Goal: Transaction & Acquisition: Purchase product/service

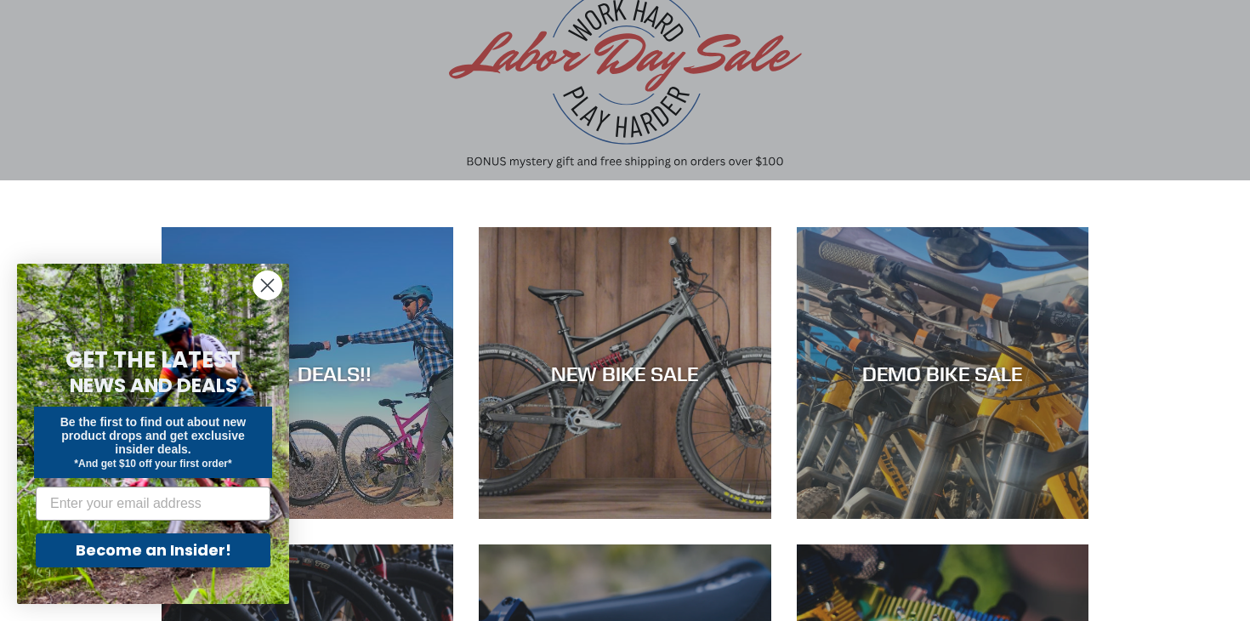
scroll to position [163, 0]
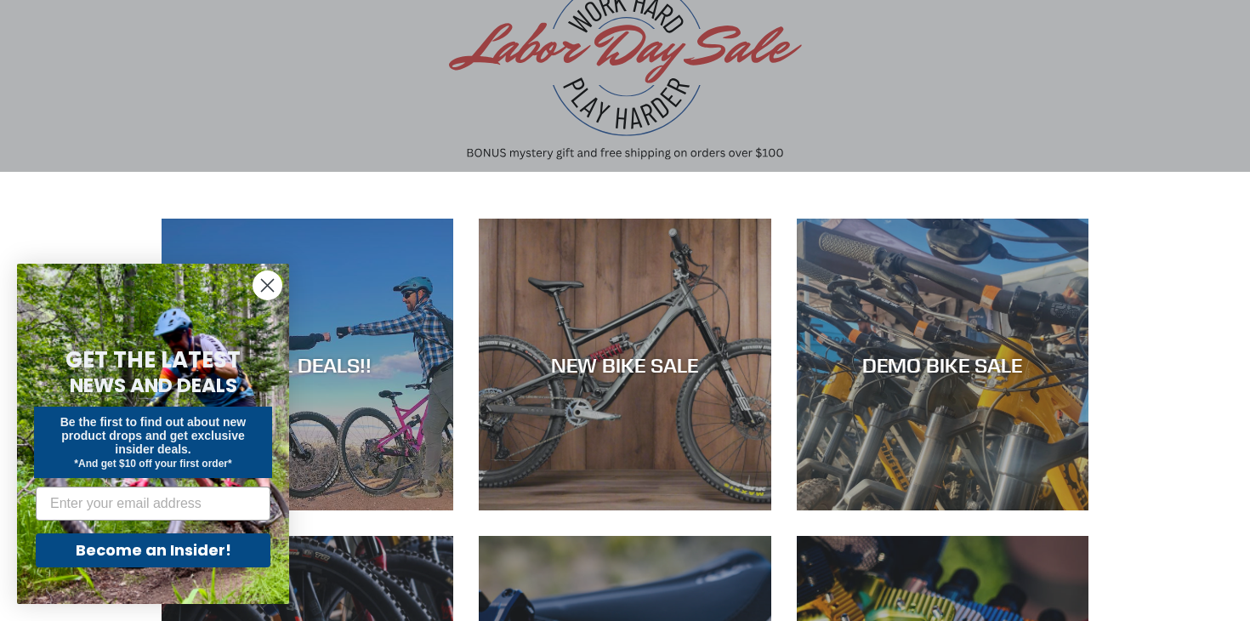
click at [267, 282] on circle "Close dialog" at bounding box center [267, 285] width 28 height 28
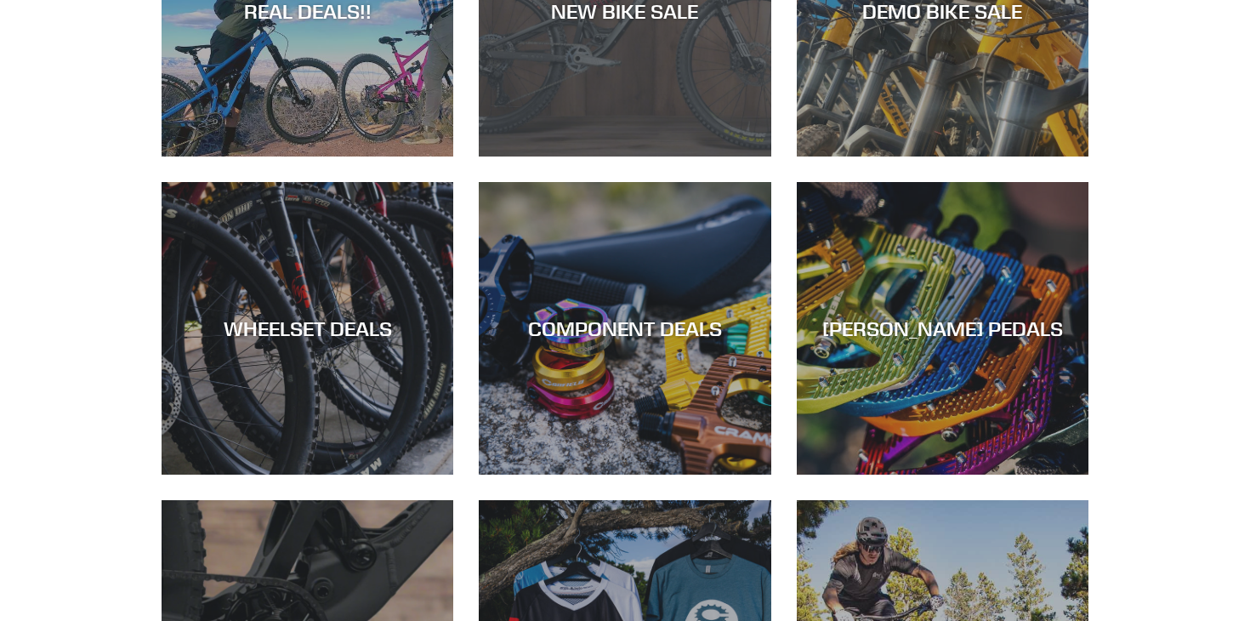
scroll to position [515, 0]
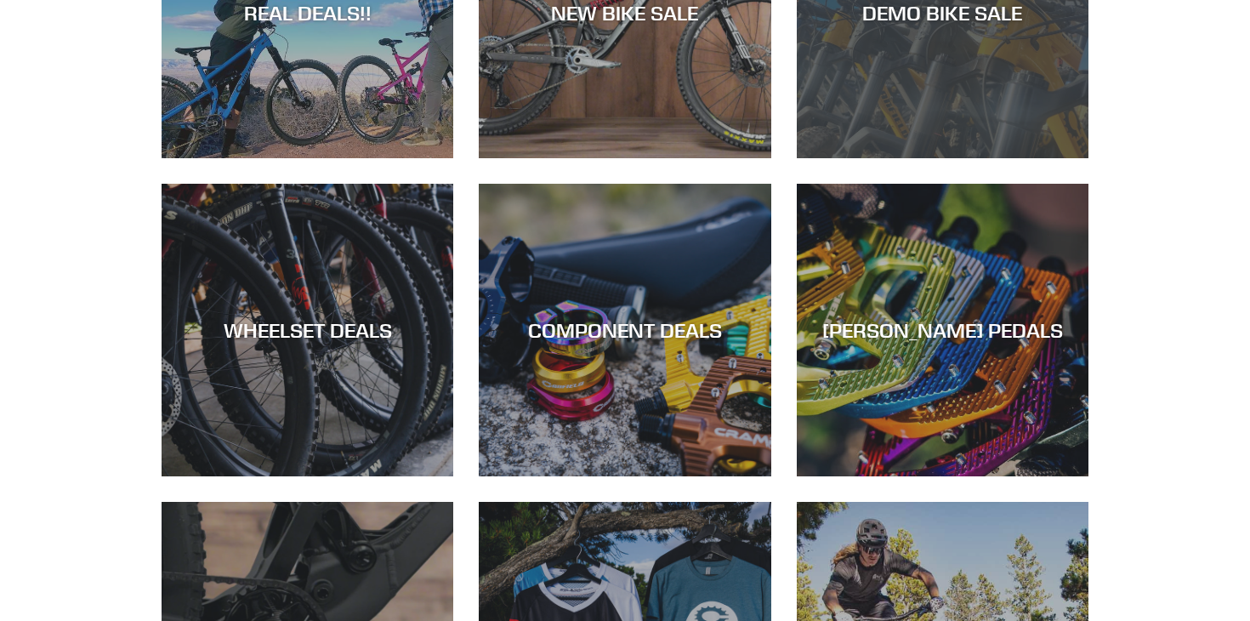
click at [867, 158] on div "DEMO BIKE SALE" at bounding box center [942, 158] width 292 height 0
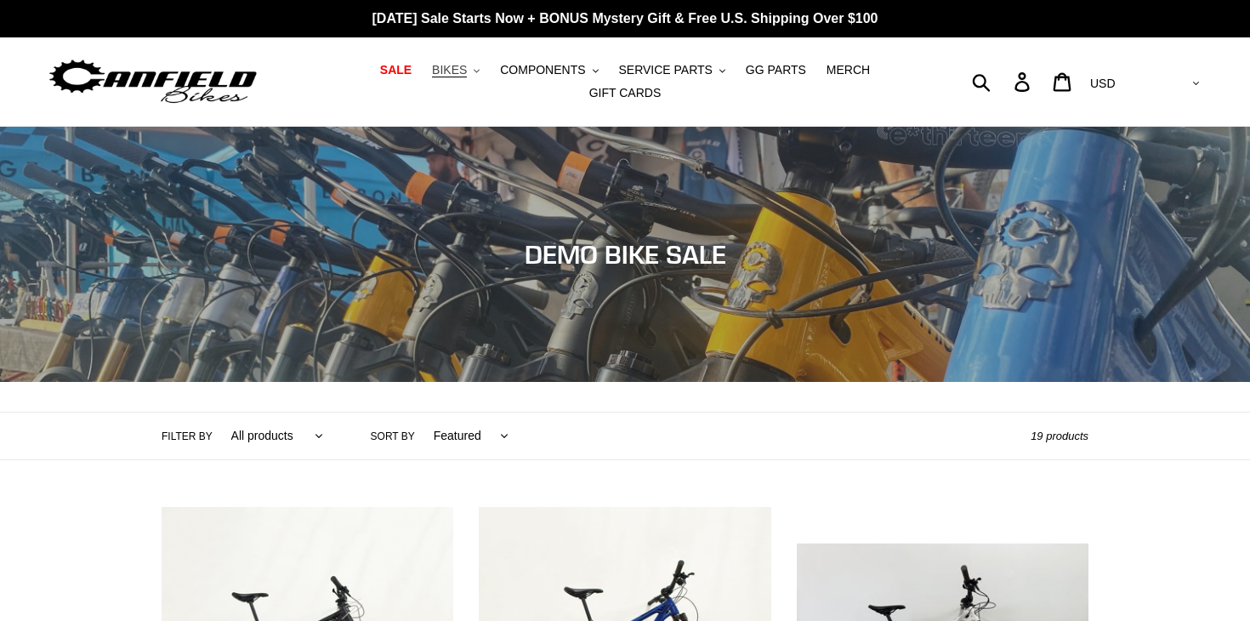
click at [466, 71] on span "BIKES" at bounding box center [449, 70] width 35 height 14
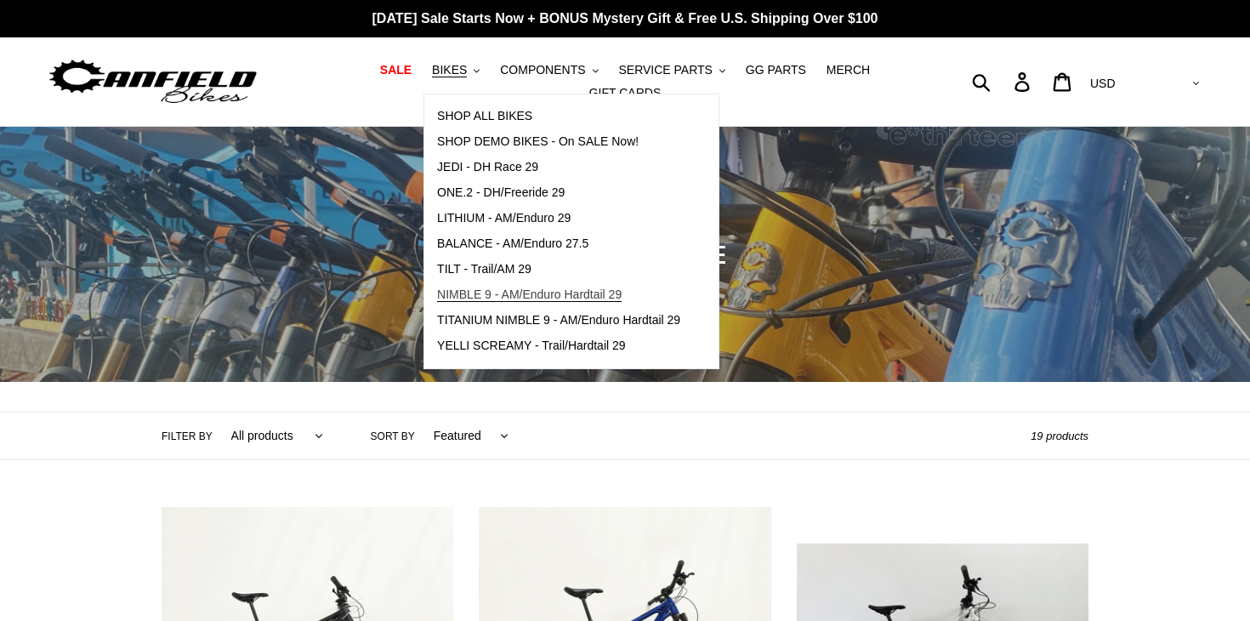
click at [505, 300] on span "NIMBLE 9 - AM/Enduro Hardtail 29" at bounding box center [529, 294] width 184 height 14
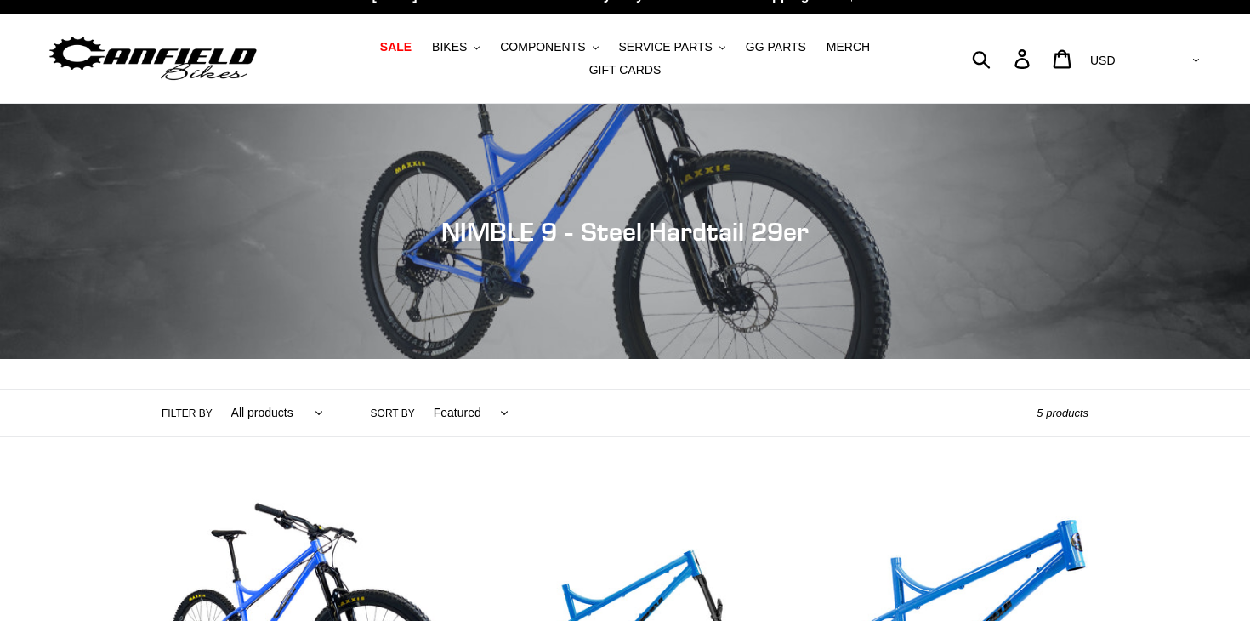
scroll to position [12, 0]
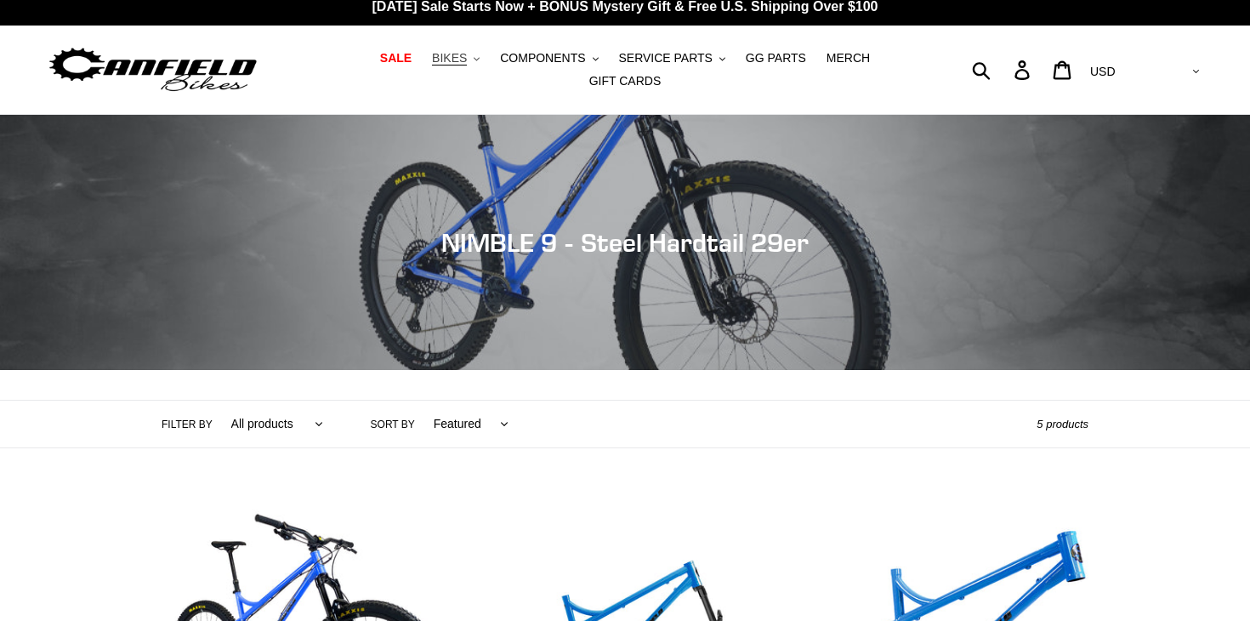
click at [474, 65] on button "BIKES .cls-1{fill:#231f20}" at bounding box center [455, 58] width 65 height 23
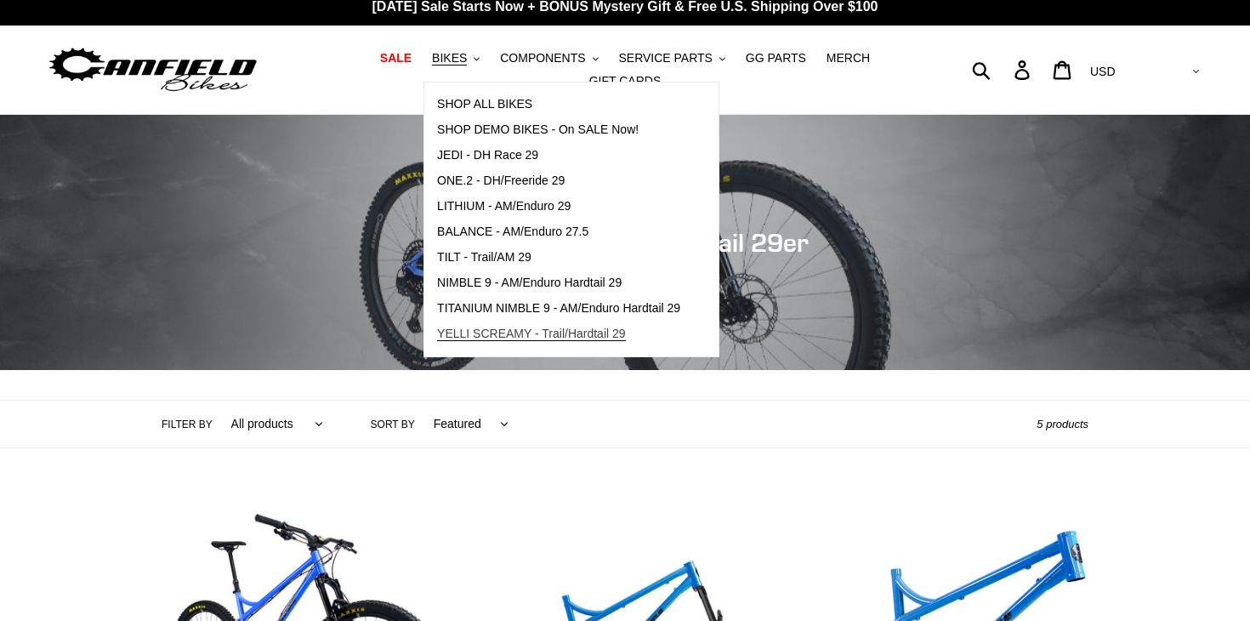
click at [501, 332] on span "YELLI SCREAMY - Trail/Hardtail 29" at bounding box center [531, 333] width 189 height 14
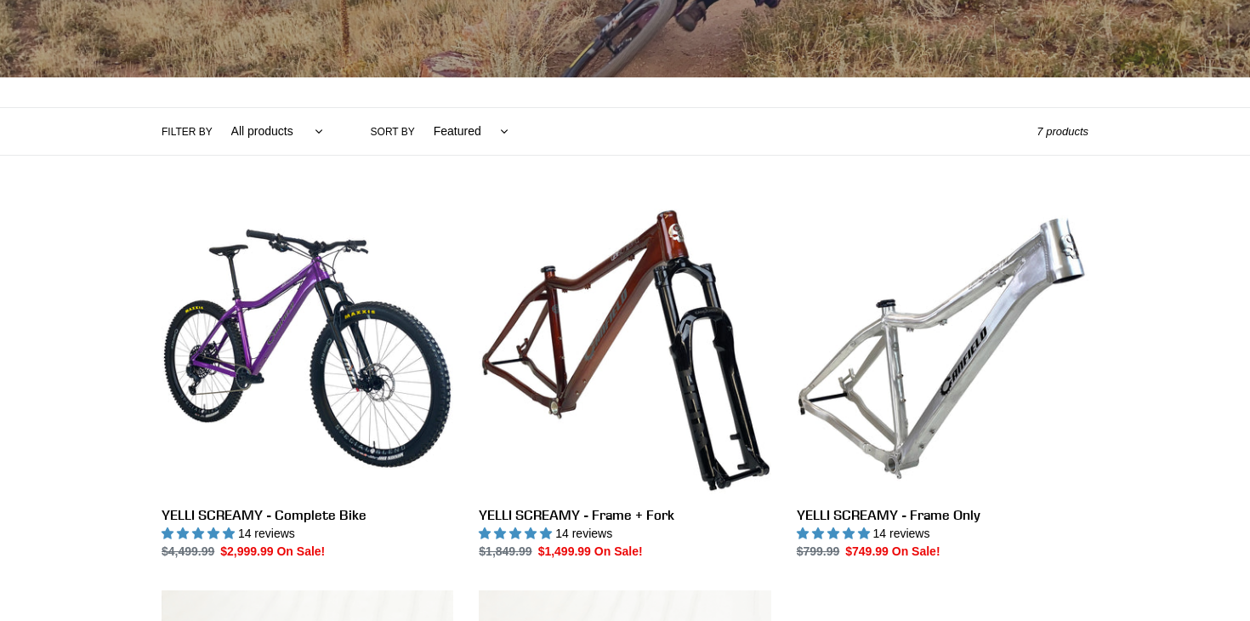
scroll to position [310, 0]
